Goal: Information Seeking & Learning: Learn about a topic

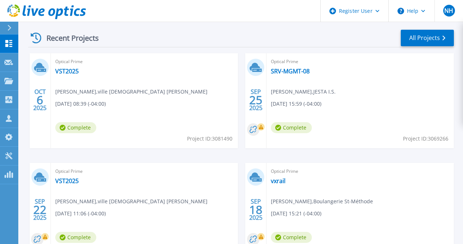
scroll to position [204, 0]
click at [271, 73] on link "SRV-MGMT-08" at bounding box center [290, 70] width 39 height 7
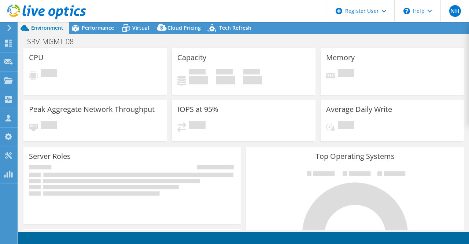
select select "[GEOGRAPHIC_DATA]"
select select "CAD"
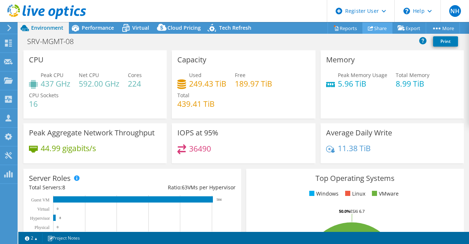
click at [378, 30] on link "Share" at bounding box center [377, 27] width 30 height 11
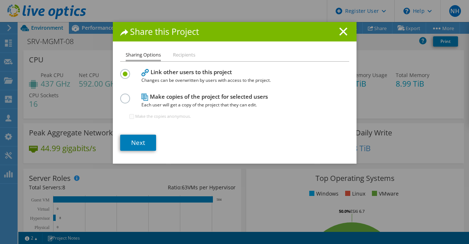
click at [340, 37] on div "Share this Project" at bounding box center [235, 31] width 244 height 19
click at [340, 35] on icon at bounding box center [343, 31] width 8 height 8
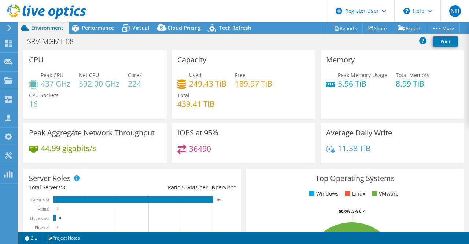
click at [340, 35] on div "SRV-MGMT-08 Print" at bounding box center [243, 41] width 450 height 14
click at [342, 44] on div "SRV-MGMT-08 Print" at bounding box center [243, 41] width 450 height 14
click at [135, 141] on div "Peak Aggregate Network Throughput 44.99 gigabits/s" at bounding box center [94, 143] width 143 height 40
click at [217, 102] on div "Used 249.43 TiB Free 189.97 TiB Total 439.41 TiB" at bounding box center [243, 93] width 132 height 44
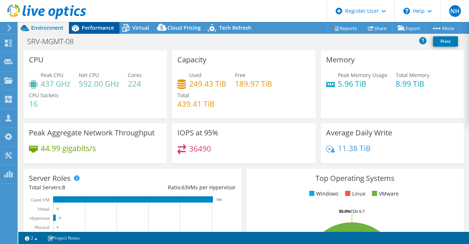
click at [98, 27] on span "Performance" at bounding box center [98, 27] width 32 height 7
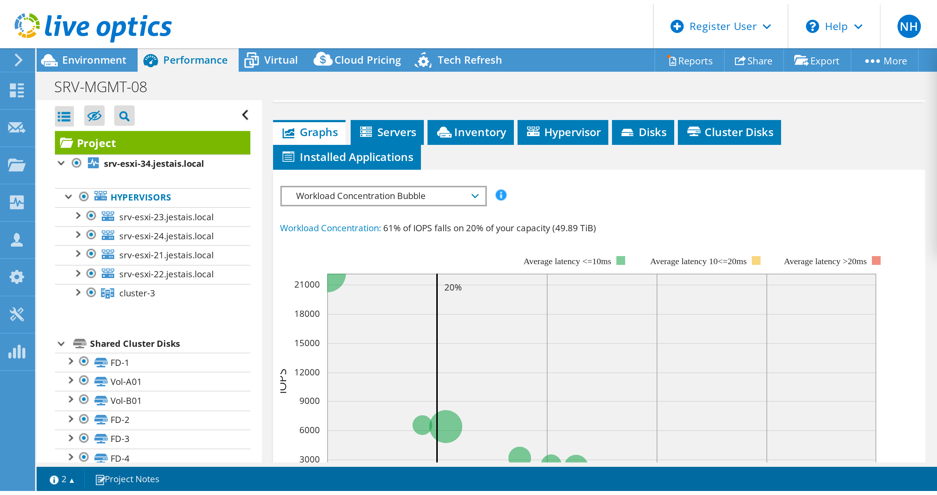
scroll to position [185, 0]
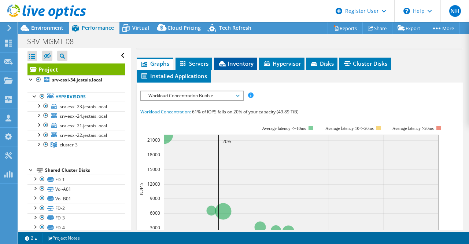
click at [231, 67] on span "Inventory" at bounding box center [236, 63] width 36 height 7
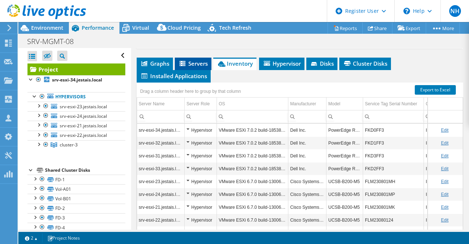
click at [203, 67] on span "Servers" at bounding box center [192, 63] width 29 height 7
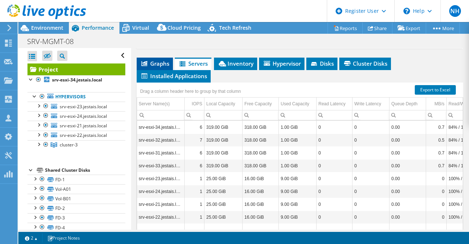
click at [166, 67] on span "Graphs" at bounding box center [154, 63] width 29 height 7
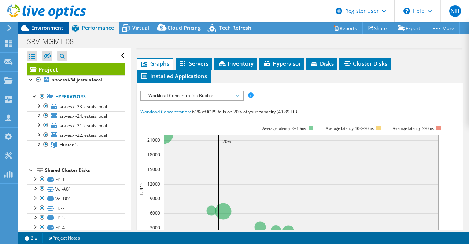
click at [34, 26] on span "Environment" at bounding box center [47, 27] width 32 height 7
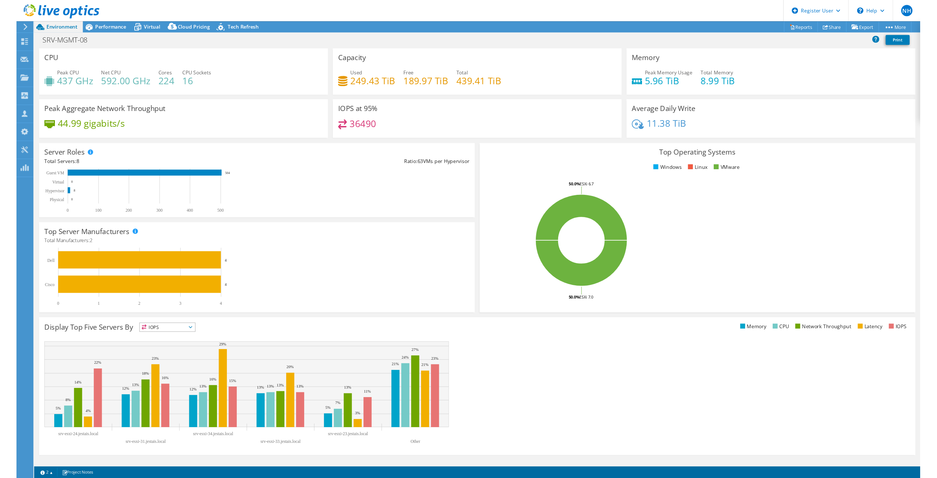
scroll to position [39, 0]
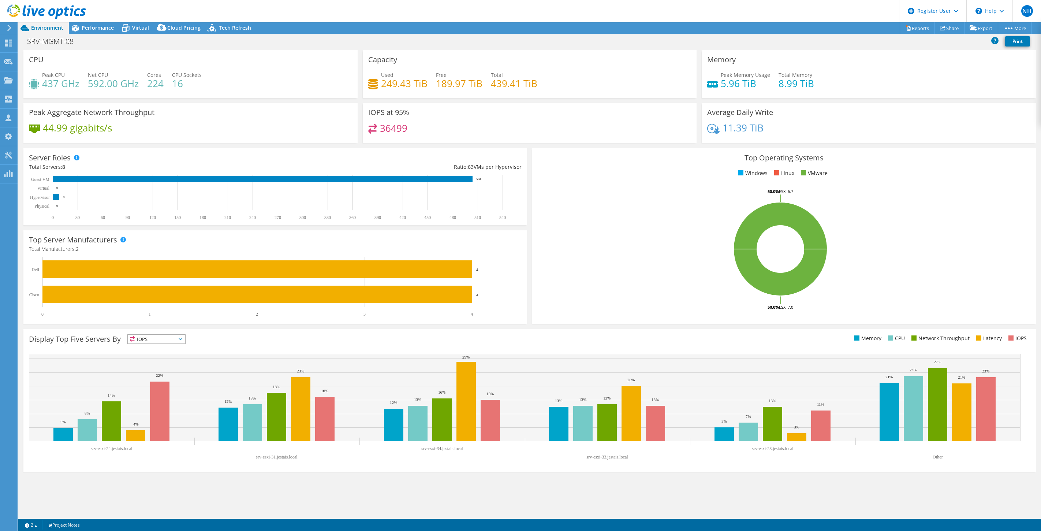
select select "[GEOGRAPHIC_DATA]"
select select "USD"
